Goal: Task Accomplishment & Management: Manage account settings

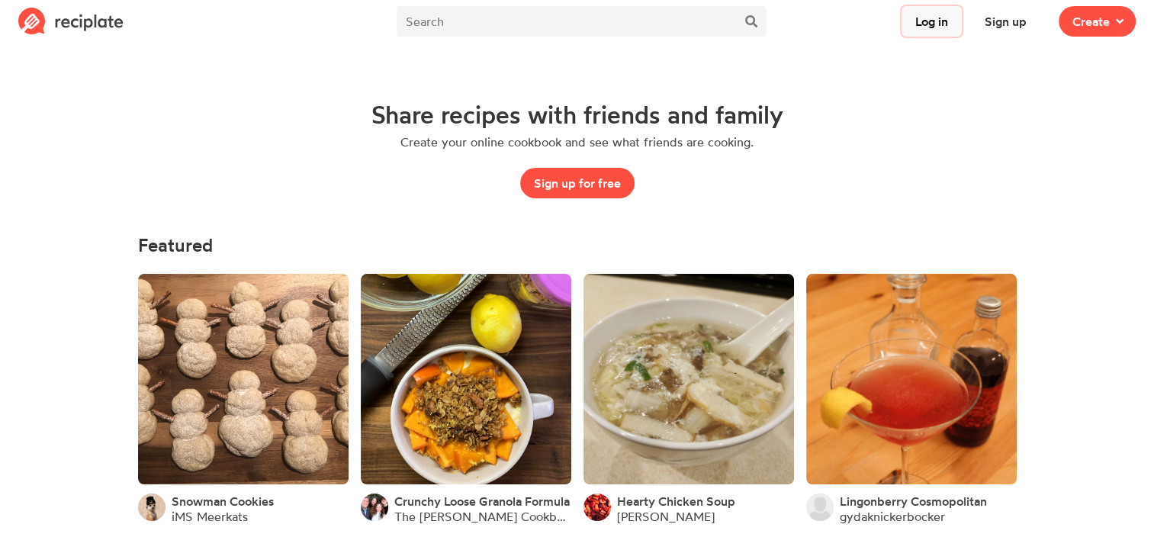
click at [917, 26] on button "Log in" at bounding box center [932, 21] width 60 height 31
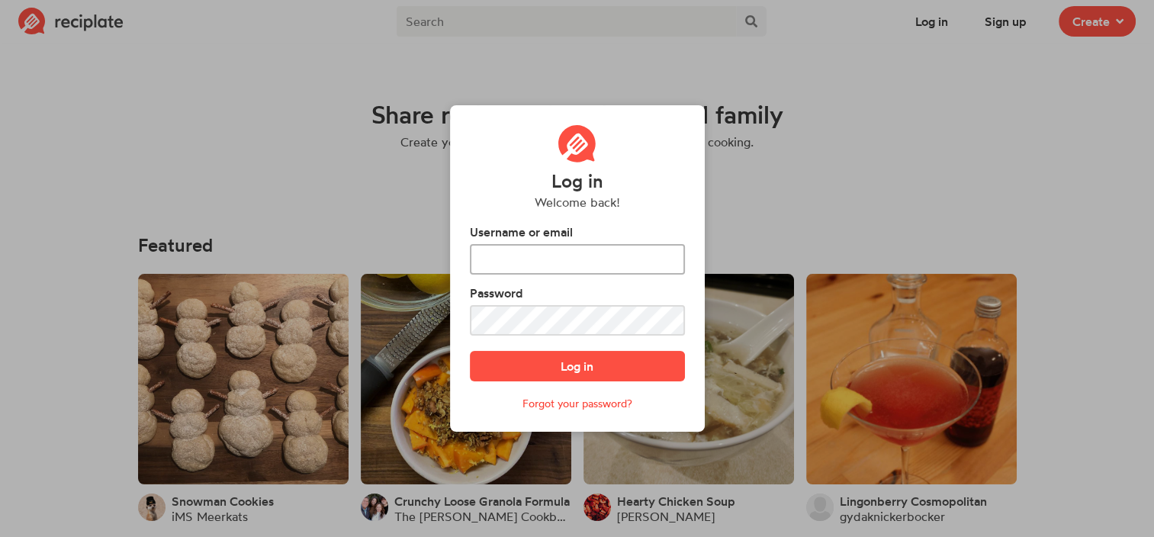
click at [603, 248] on input "text" at bounding box center [577, 259] width 215 height 31
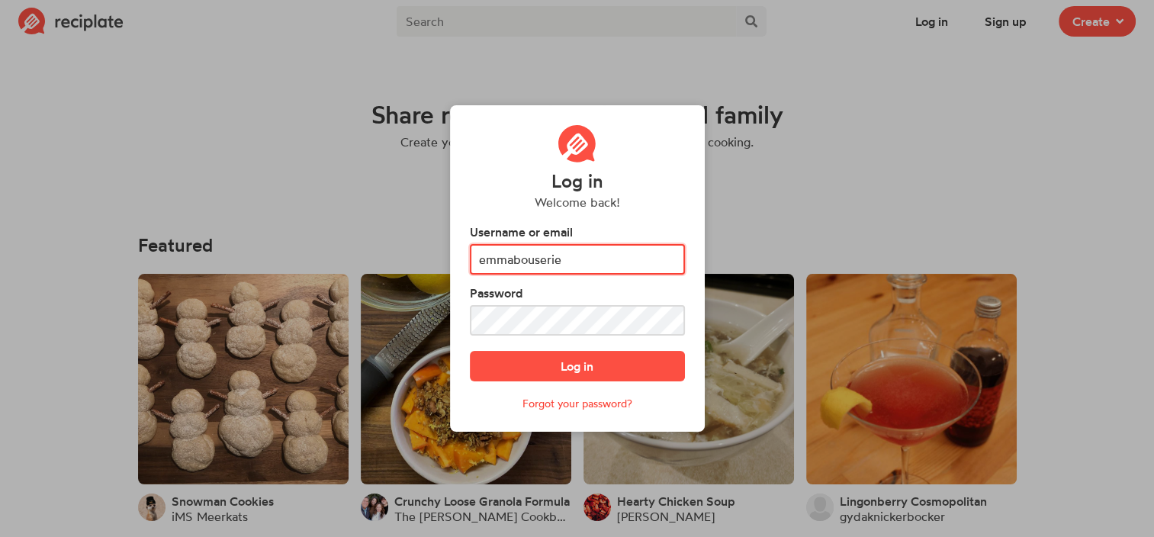
click at [603, 248] on input "emmabouserie" at bounding box center [577, 259] width 215 height 31
type input "[EMAIL_ADDRESS][DOMAIN_NAME]"
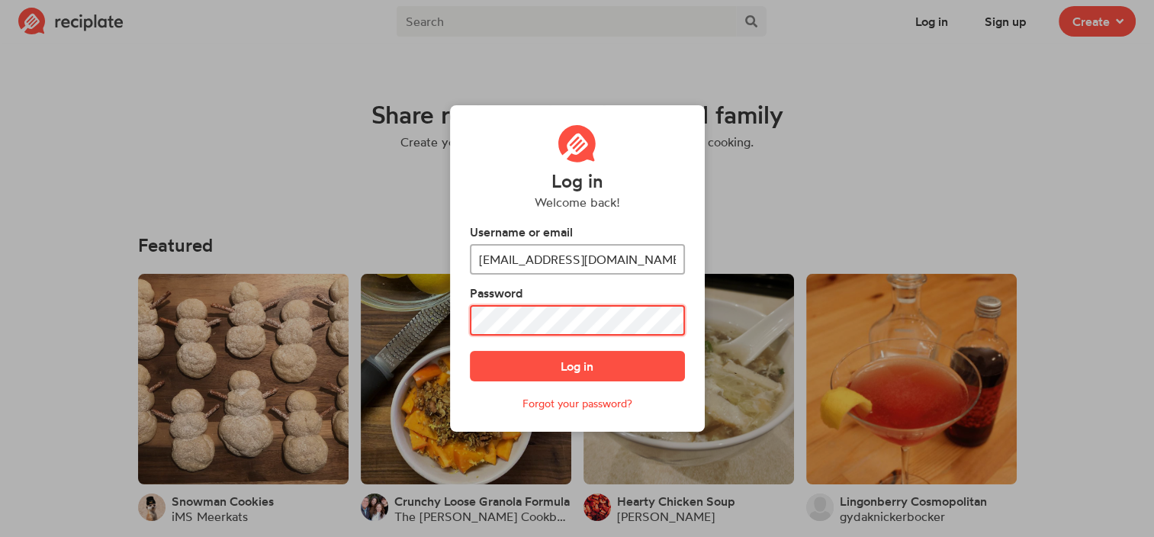
click at [470, 351] on button "Log in" at bounding box center [577, 366] width 215 height 31
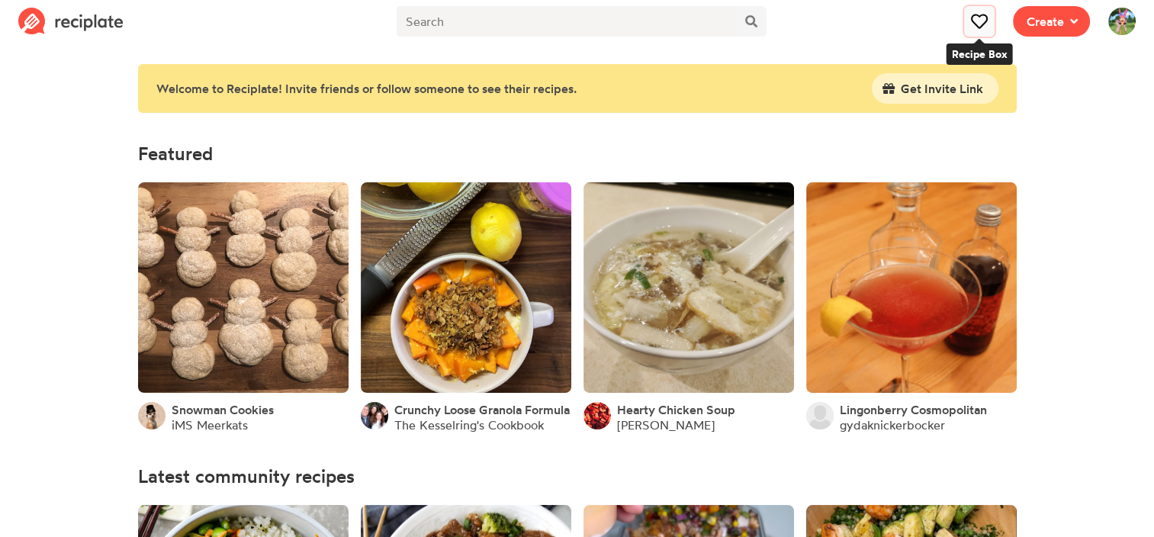
click at [976, 21] on icon at bounding box center [979, 21] width 16 height 16
